Goal: Information Seeking & Learning: Learn about a topic

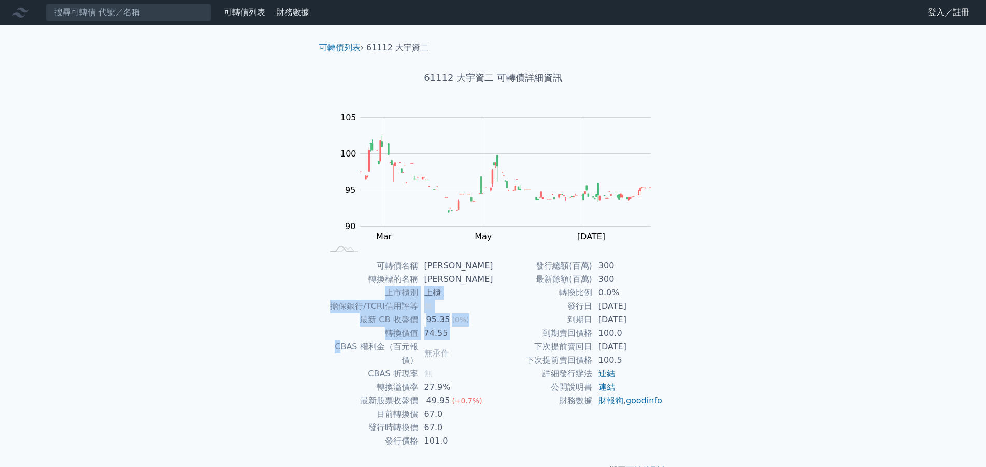
drag, startPoint x: 330, startPoint y: 346, endPoint x: 357, endPoint y: 287, distance: 64.9
click at [357, 287] on tbody "可轉債名稱 大宇資二 轉換標的名稱 大宇資 上市櫃別 上櫃 擔保銀行/TCRI信用評等 無 最新 CB 收盤價 95.35 (0%) 轉換價值 74.55 C…" at bounding box center [408, 353] width 170 height 189
click at [511, 382] on td "公開說明書" at bounding box center [542, 386] width 99 height 13
drag, startPoint x: 342, startPoint y: 308, endPoint x: 443, endPoint y: 307, distance: 101.0
click at [443, 307] on tr "擔保銀行/TCRI信用評等 無" at bounding box center [408, 305] width 170 height 13
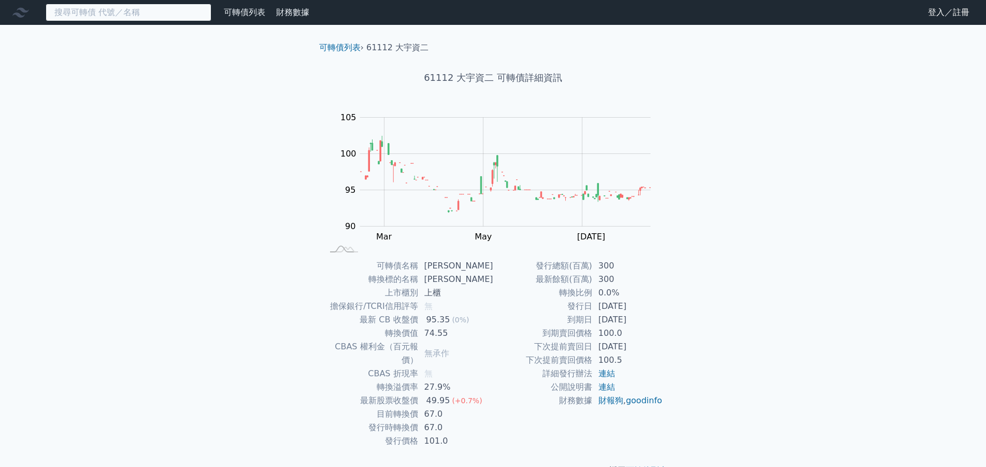
click at [184, 15] on input at bounding box center [129, 13] width 166 height 18
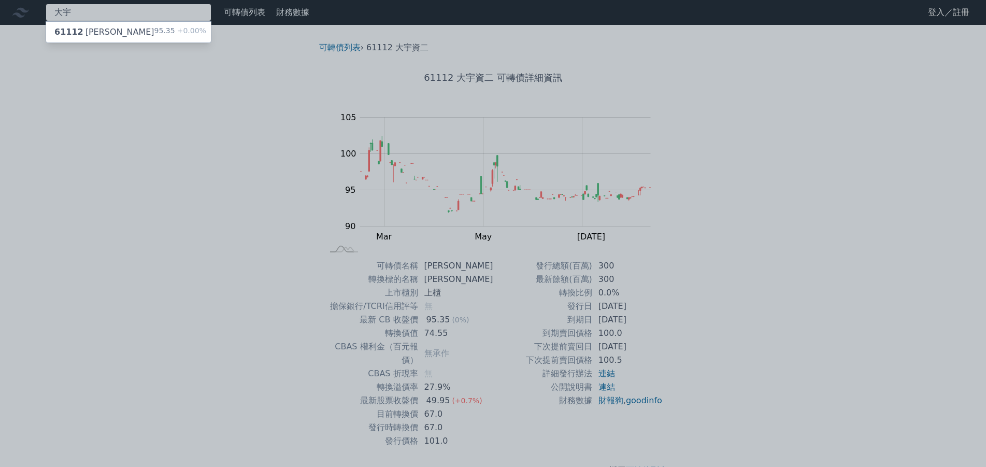
type input "大宇"
click at [292, 211] on div at bounding box center [493, 233] width 986 height 467
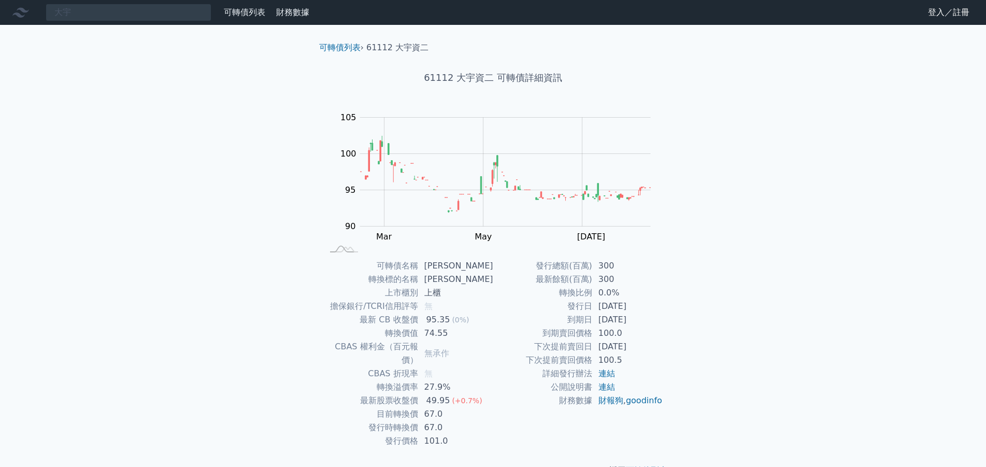
drag, startPoint x: 426, startPoint y: 386, endPoint x: 651, endPoint y: 351, distance: 226.9
click at [651, 351] on div "可轉債名稱 大宇資二 轉換標的名稱 大宇資 上市櫃別 上櫃 擔保銀行/TCRI信用評等 無 最新 CB 收盤價 95.35 (0%) 轉換價值 74.55 C…" at bounding box center [493, 353] width 365 height 189
click at [651, 351] on td "[DATE]" at bounding box center [627, 346] width 71 height 13
